Goal: Information Seeking & Learning: Learn about a topic

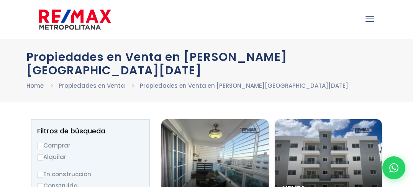
select select
click at [368, 19] on icon "mobile menu" at bounding box center [369, 19] width 8 height 12
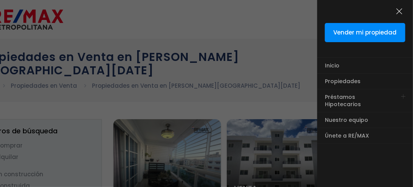
click at [400, 14] on icon "menu close icon" at bounding box center [399, 11] width 8 height 12
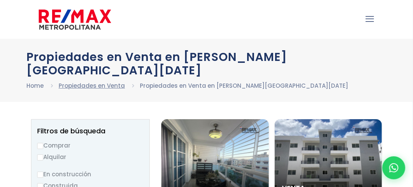
click at [90, 82] on link "Propiedades en Venta" at bounding box center [92, 86] width 66 height 8
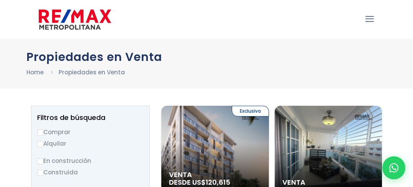
select select
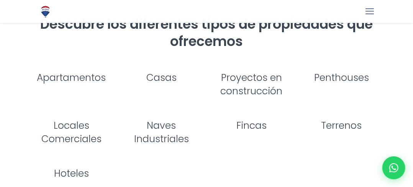
scroll to position [1563, 0]
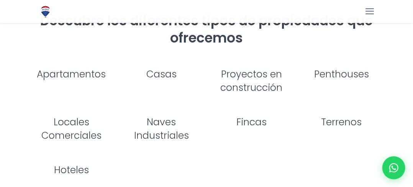
click at [83, 67] on link "Apartamentos" at bounding box center [71, 73] width 69 height 13
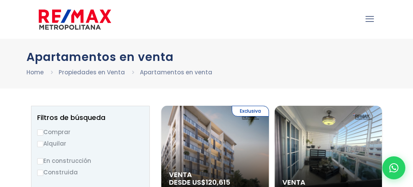
select select
